Goal: Task Accomplishment & Management: Use online tool/utility

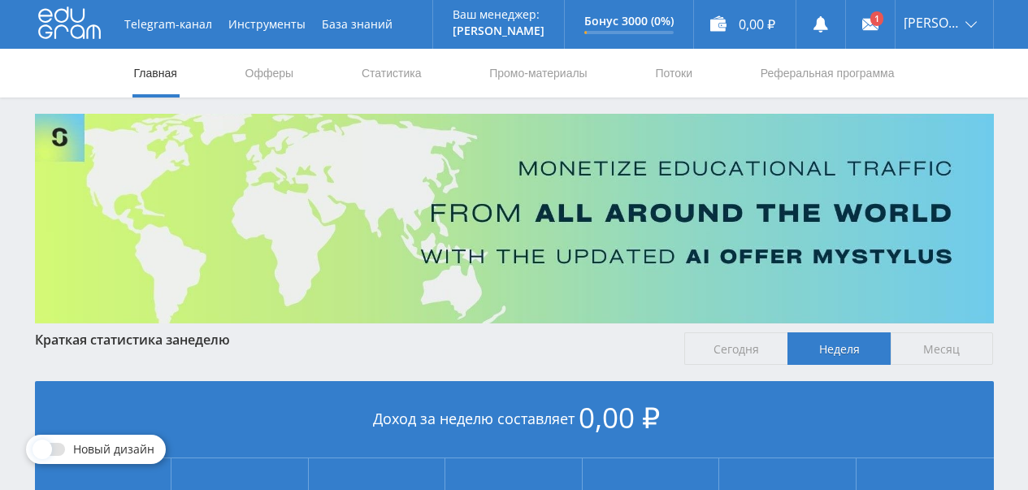
click at [886, 33] on link at bounding box center [870, 24] width 49 height 49
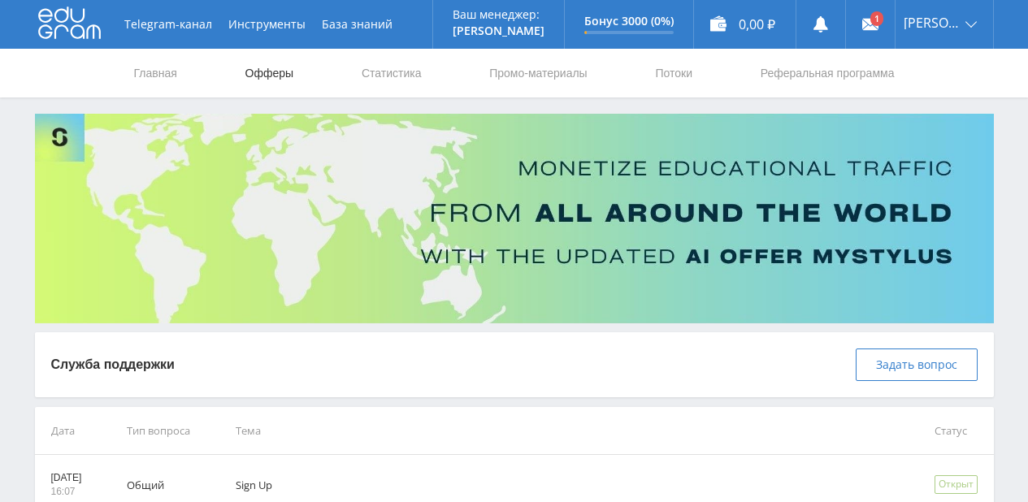
click at [279, 72] on link "Офферы" at bounding box center [270, 73] width 52 height 49
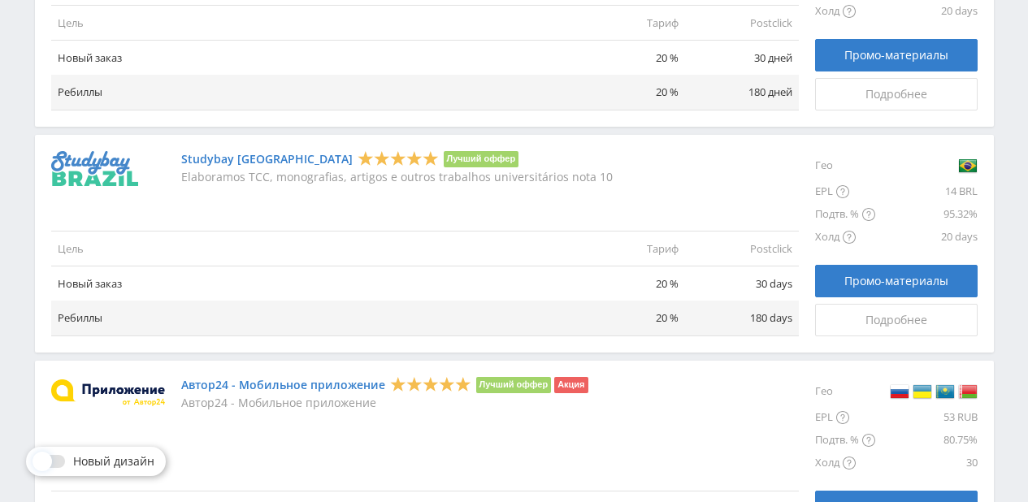
scroll to position [2017, 0]
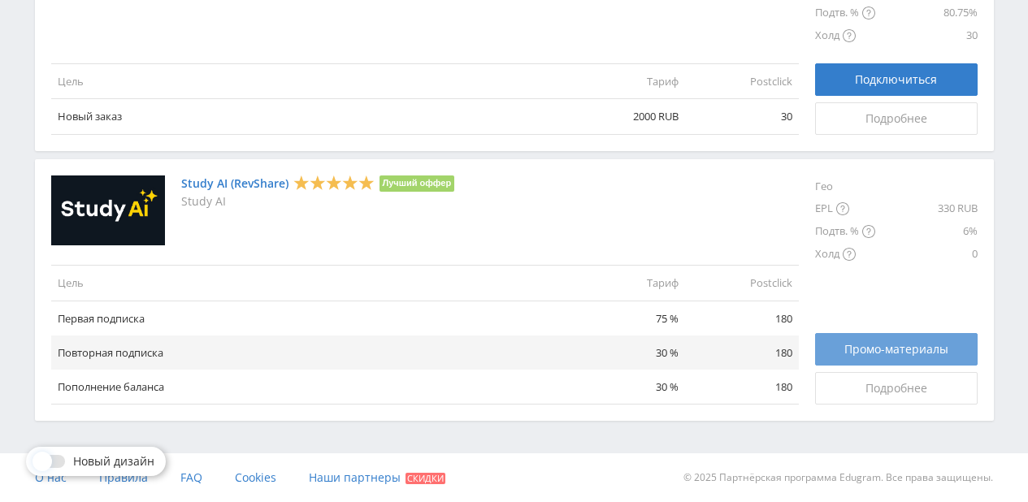
click at [911, 353] on span "Промо-материалы" at bounding box center [896, 349] width 104 height 13
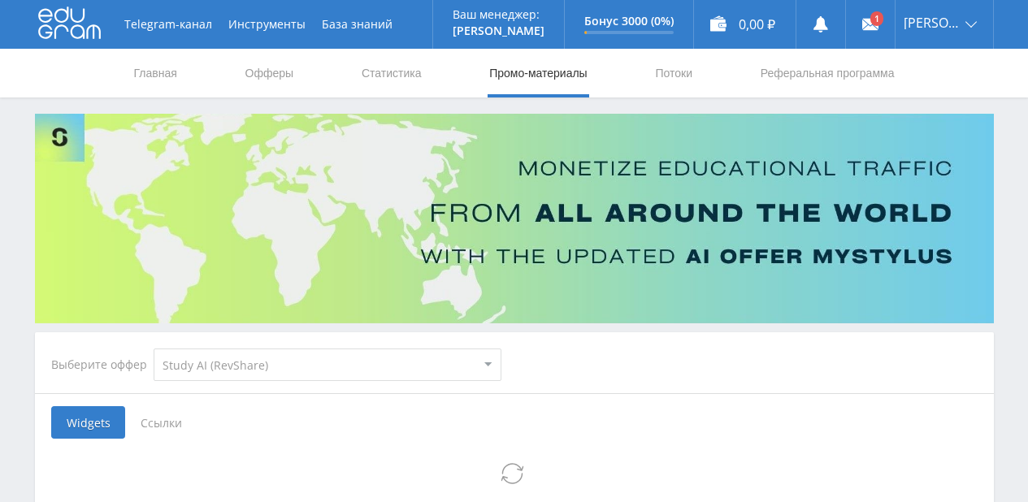
select select "376"
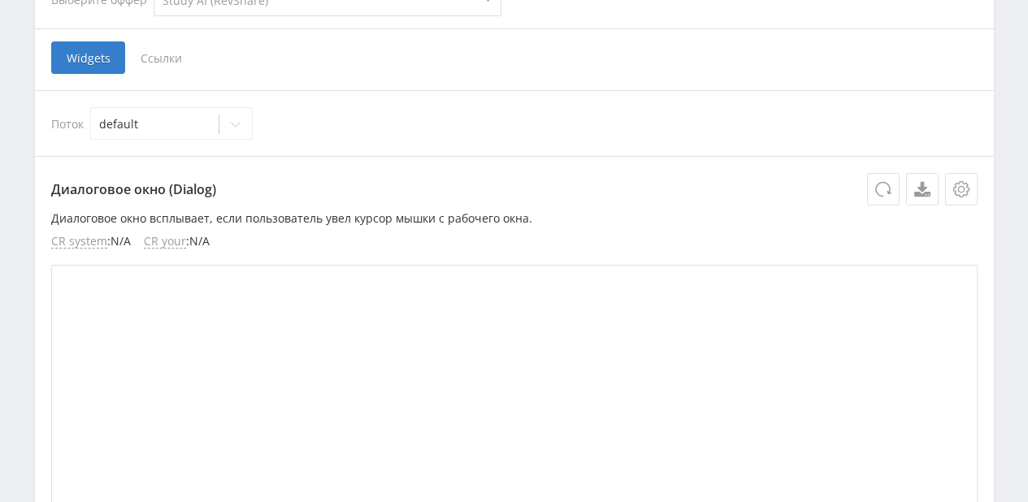
scroll to position [390, 0]
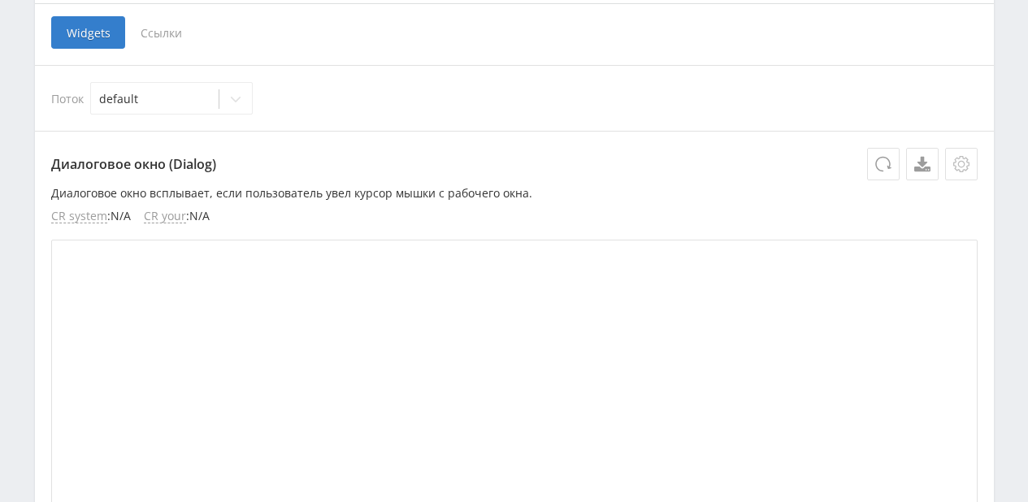
click at [962, 165] on icon at bounding box center [961, 164] width 16 height 16
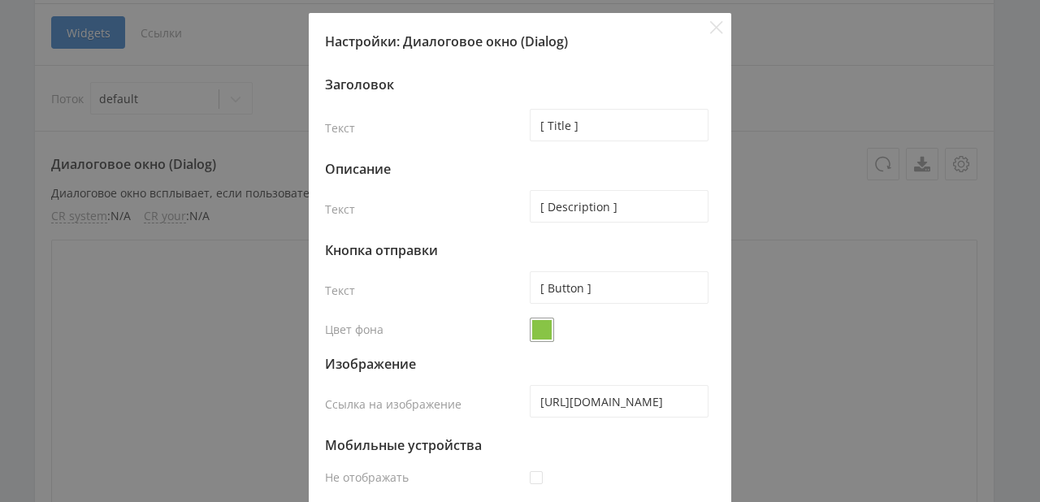
click at [788, 77] on div "Настройки: Диалоговое окно (Dialog) Заголовок Текст [ Title ] Описание Текст [ …" at bounding box center [520, 251] width 1040 height 502
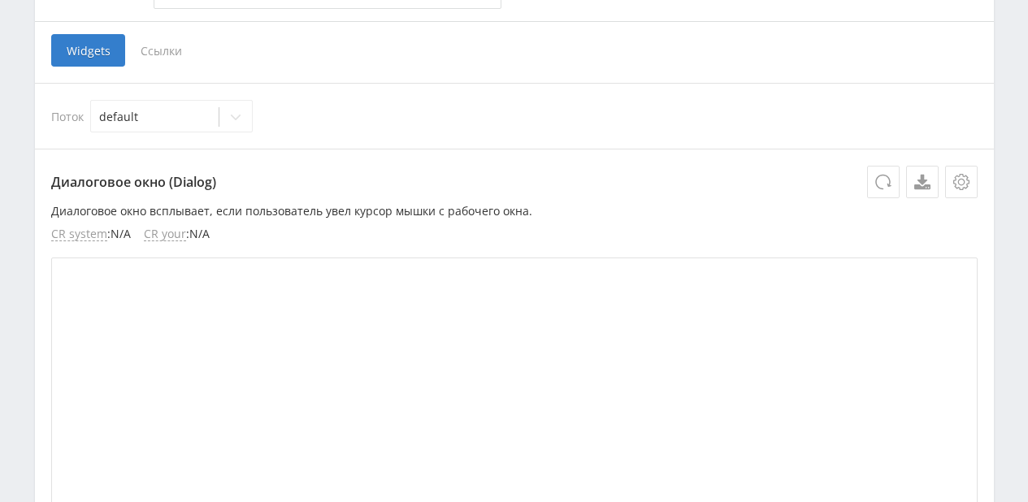
scroll to position [0, 0]
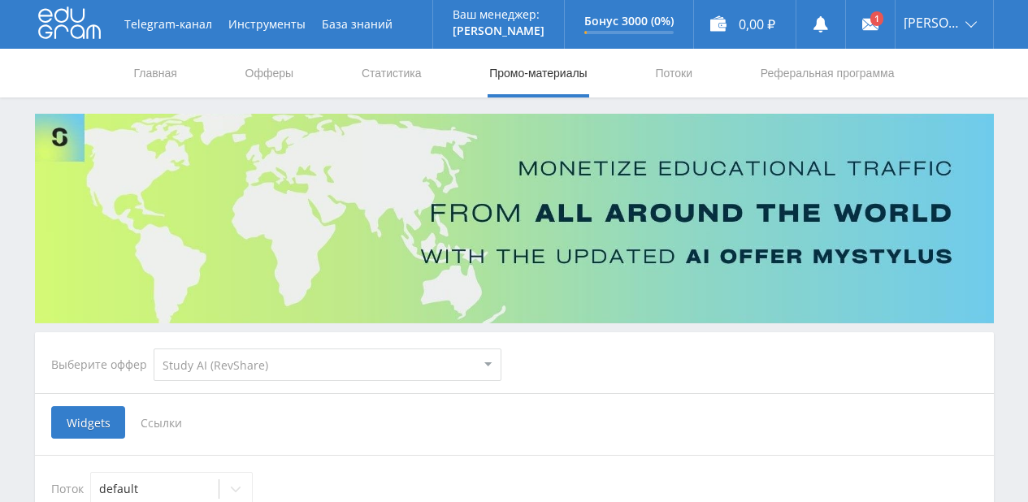
click at [161, 427] on span "Ссылки" at bounding box center [161, 422] width 72 height 33
click at [0, 0] on input "Ссылки" at bounding box center [0, 0] width 0 height 0
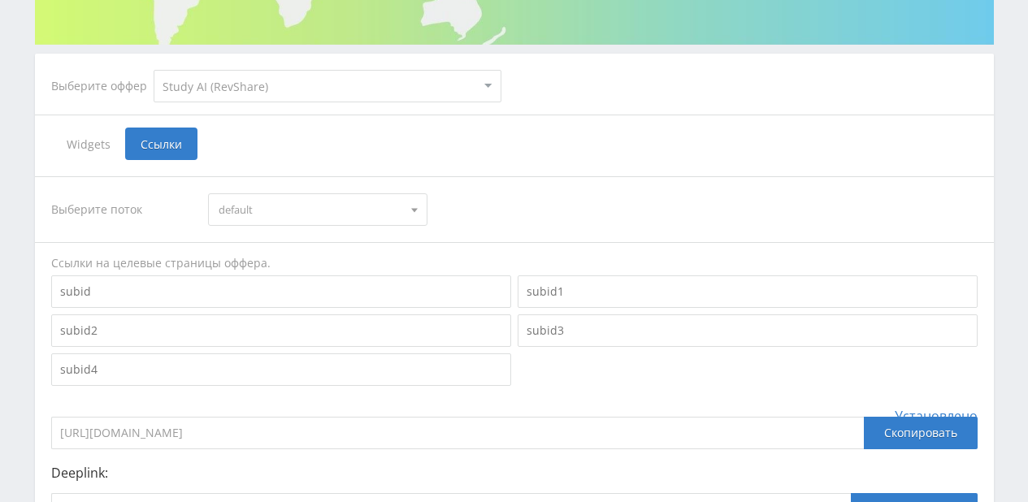
scroll to position [475, 0]
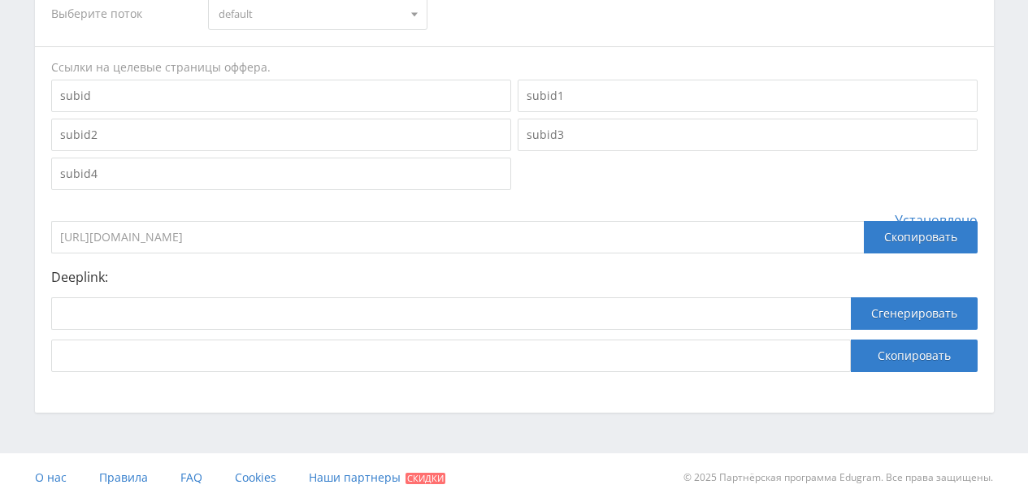
drag, startPoint x: 342, startPoint y: 237, endPoint x: 39, endPoint y: 236, distance: 303.1
click at [39, 236] on div "Выберите поток default default Ссылки на целевые страницы оффера. Установлено h…" at bounding box center [514, 176] width 959 height 424
click at [178, 314] on input at bounding box center [451, 313] width 800 height 33
paste input "https://eduforms.org/?rid=7b9e8fe5a175873e"
type input "https://eduforms.org/?rid=7b9e8fe5a175873e"
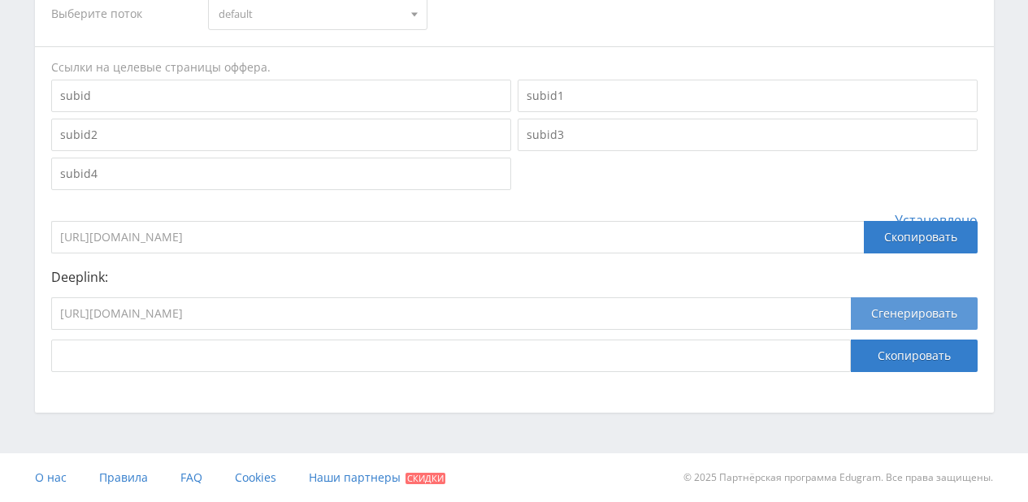
click at [904, 318] on button "Сгенерировать" at bounding box center [914, 313] width 127 height 33
drag, startPoint x: 739, startPoint y: 360, endPoint x: 31, endPoint y: 341, distance: 708.8
click at [31, 341] on div "Выберите оффер MyStylus MyStylus - Revshare Кэмп Studybay Автор24 Studybay Braz…" at bounding box center [514, 26] width 975 height 774
drag, startPoint x: 311, startPoint y: 316, endPoint x: 36, endPoint y: 310, distance: 275.5
click at [36, 310] on div "Выберите поток default default Ссылки на целевые страницы оффера. Установлено h…" at bounding box center [514, 176] width 959 height 424
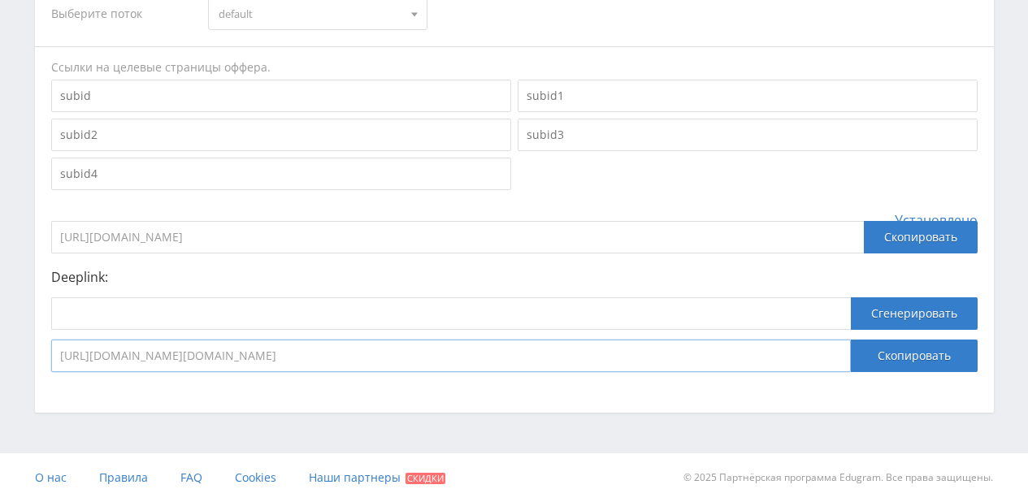
drag, startPoint x: 687, startPoint y: 358, endPoint x: 50, endPoint y: 360, distance: 637.9
click at [50, 360] on div "Выберите поток default default Ссылки на целевые страницы оффера. Установлено h…" at bounding box center [514, 176] width 959 height 424
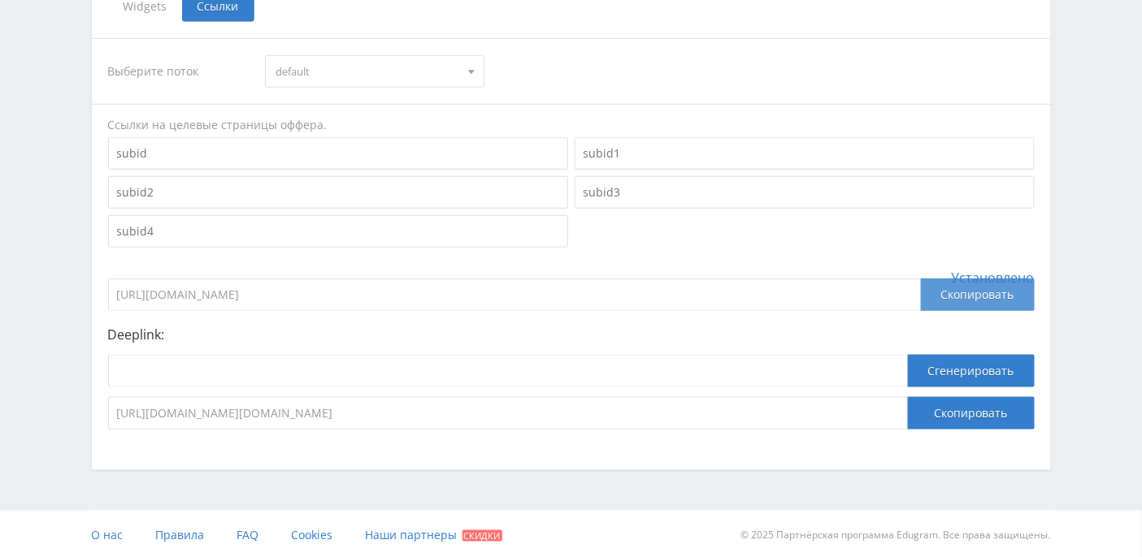
click at [994, 291] on div "Скопировать" at bounding box center [978, 295] width 114 height 33
click at [475, 64] on div at bounding box center [471, 71] width 24 height 31
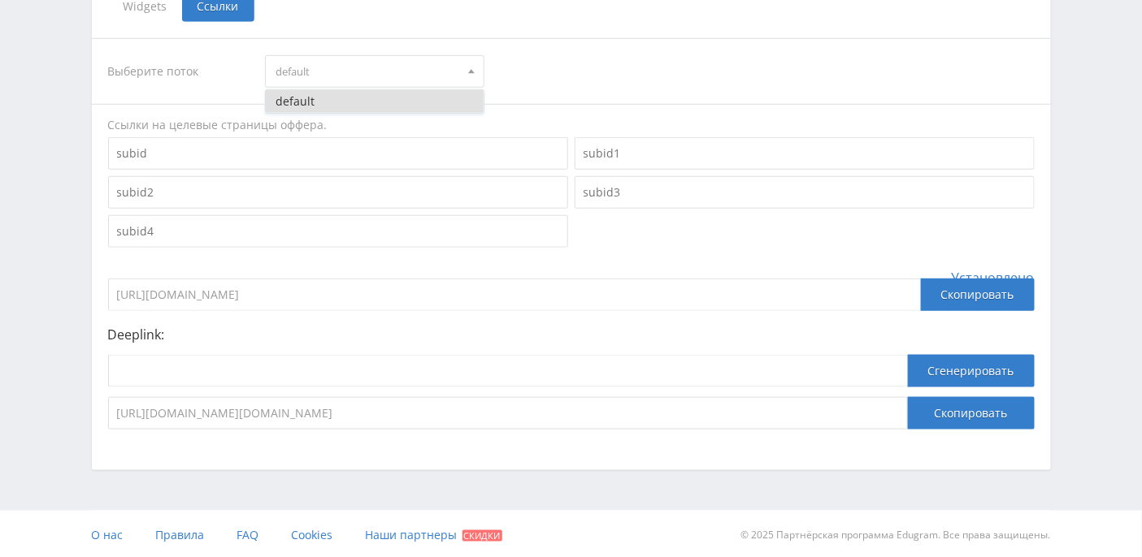
click at [630, 66] on div "Выберите поток default default" at bounding box center [571, 71] width 926 height 33
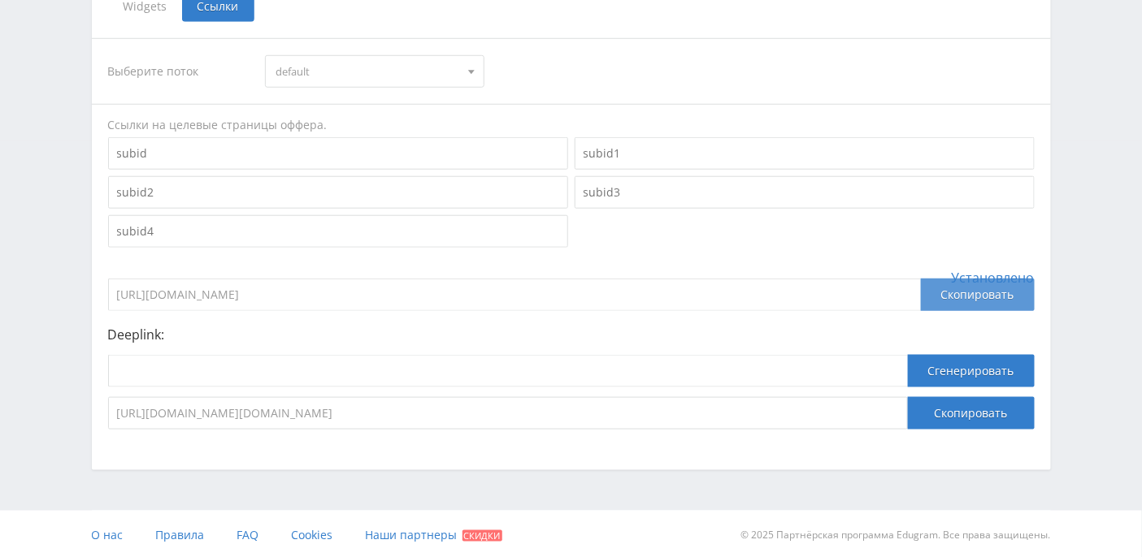
click at [970, 290] on div "Скопировать" at bounding box center [978, 295] width 114 height 33
click at [403, 290] on input "https://eduforms.org/?rid=7b9e8fe5a175873e" at bounding box center [514, 295] width 813 height 33
drag, startPoint x: 436, startPoint y: 289, endPoint x: 74, endPoint y: 290, distance: 362.4
click at [74, 290] on div "Telegram-канал Инструменты База знаний Ваш менеджер: Alex Alex Online @edugram_…" at bounding box center [571, 71] width 1142 height 977
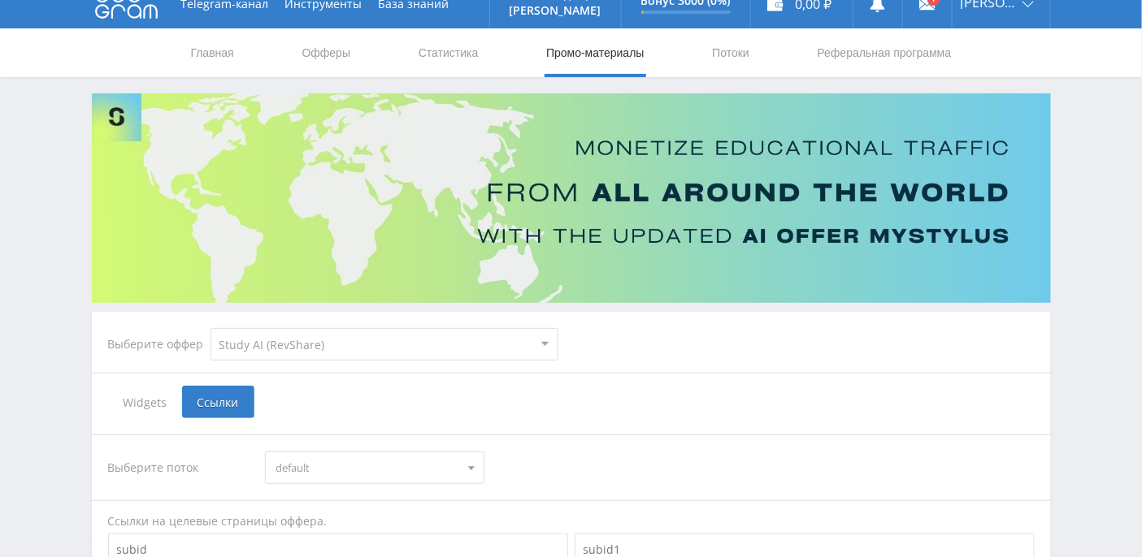
scroll to position [0, 0]
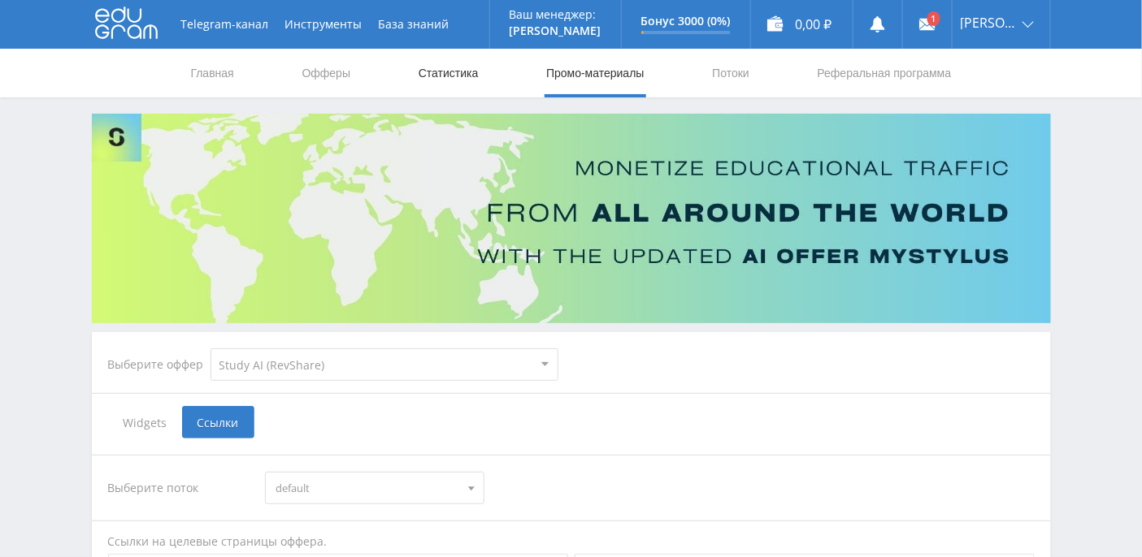
click at [462, 72] on link "Статистика" at bounding box center [448, 73] width 63 height 49
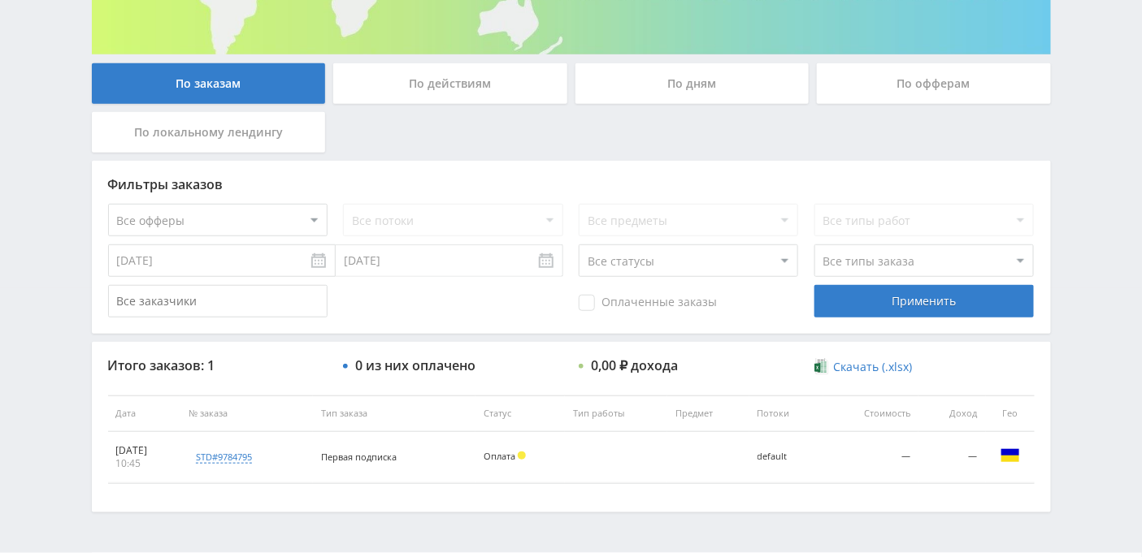
scroll to position [311, 0]
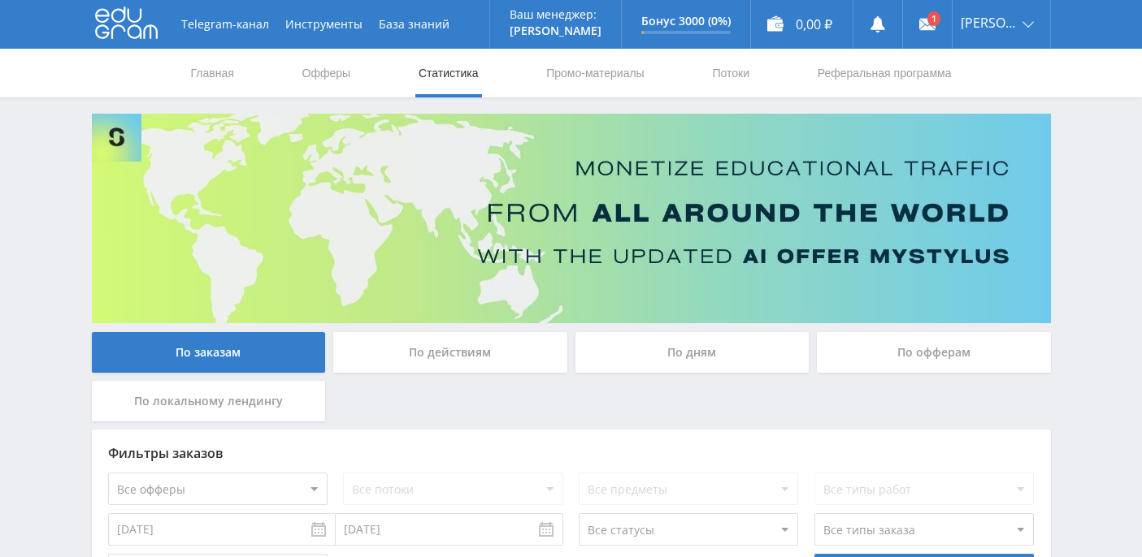
scroll to position [311, 0]
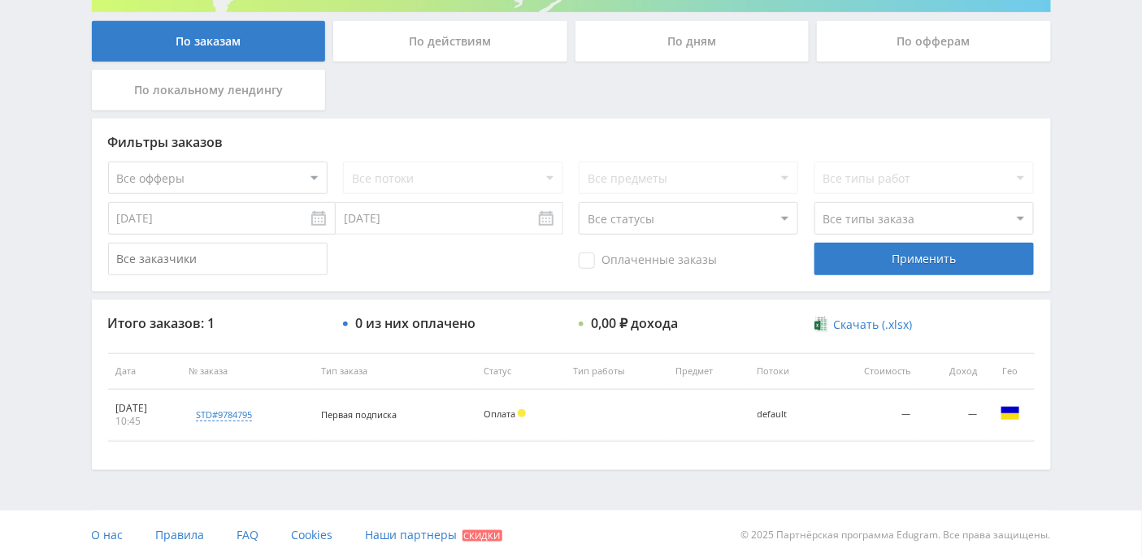
click at [864, 332] on span "Скачать (.xlsx)" at bounding box center [872, 325] width 79 height 13
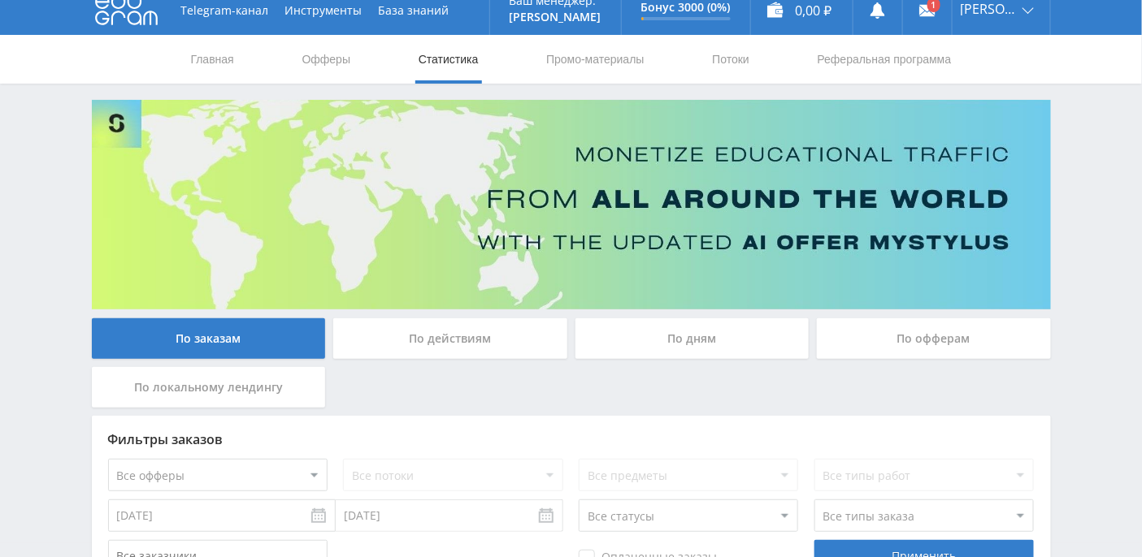
scroll to position [0, 0]
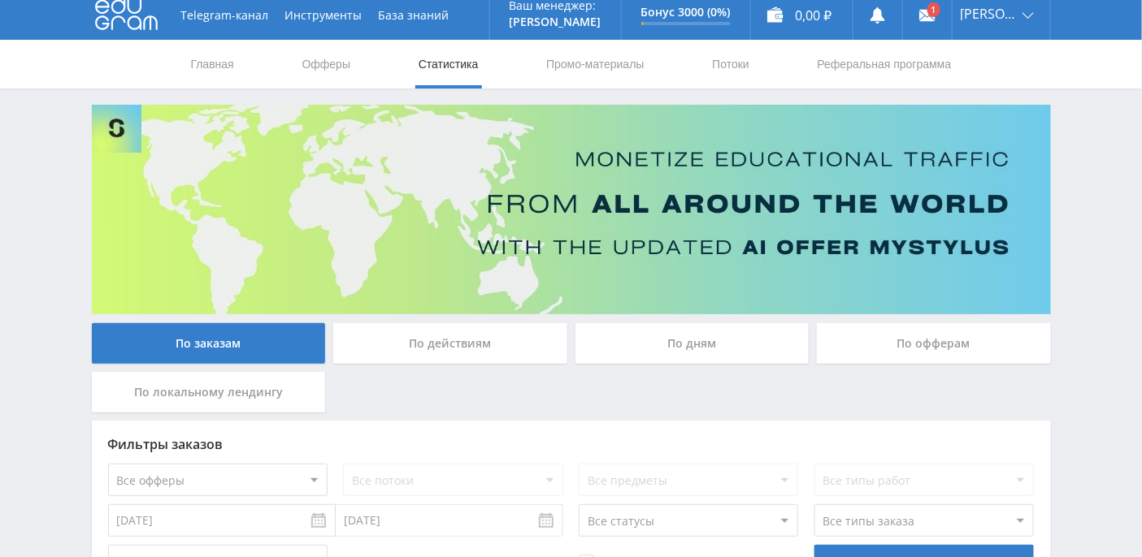
scroll to position [311, 0]
